Goal: Task Accomplishment & Management: Use online tool/utility

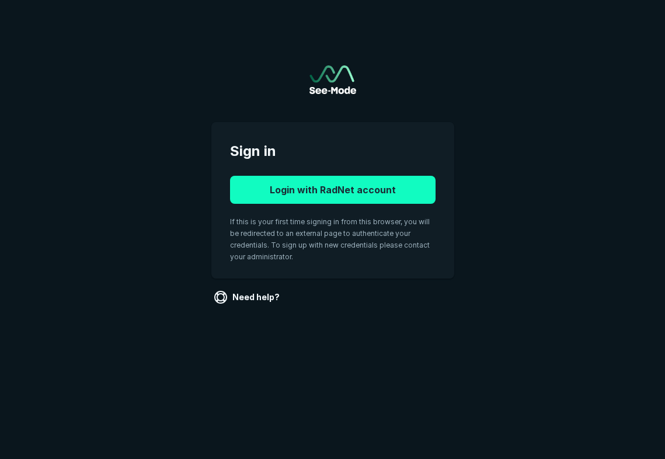
click at [352, 196] on button "Login with RadNet account" at bounding box center [333, 190] width 206 height 28
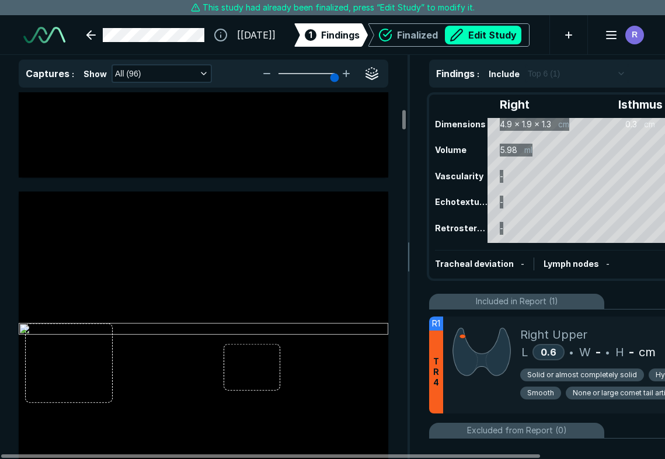
scroll to position [1362, 0]
